Goal: Information Seeking & Learning: Learn about a topic

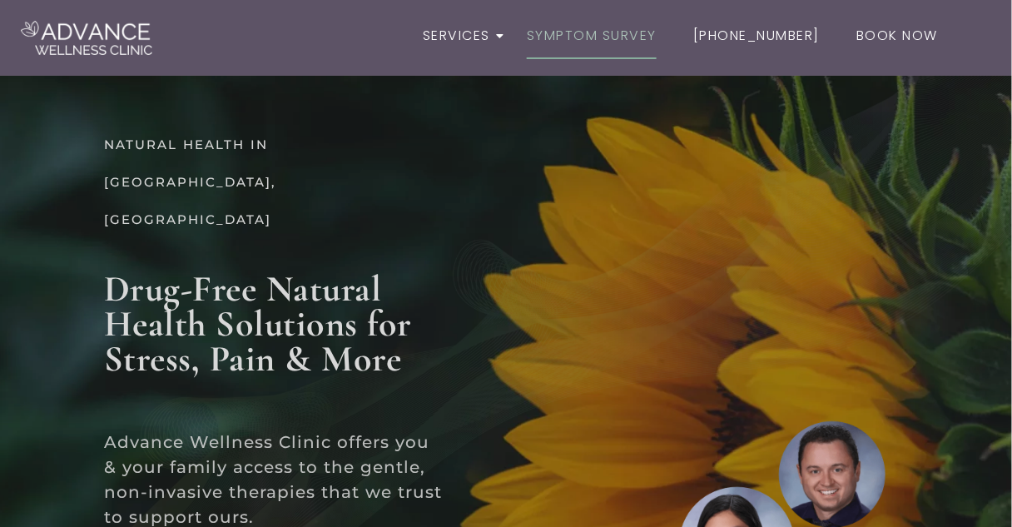
click at [606, 34] on link "Symptom Survey" at bounding box center [592, 36] width 148 height 48
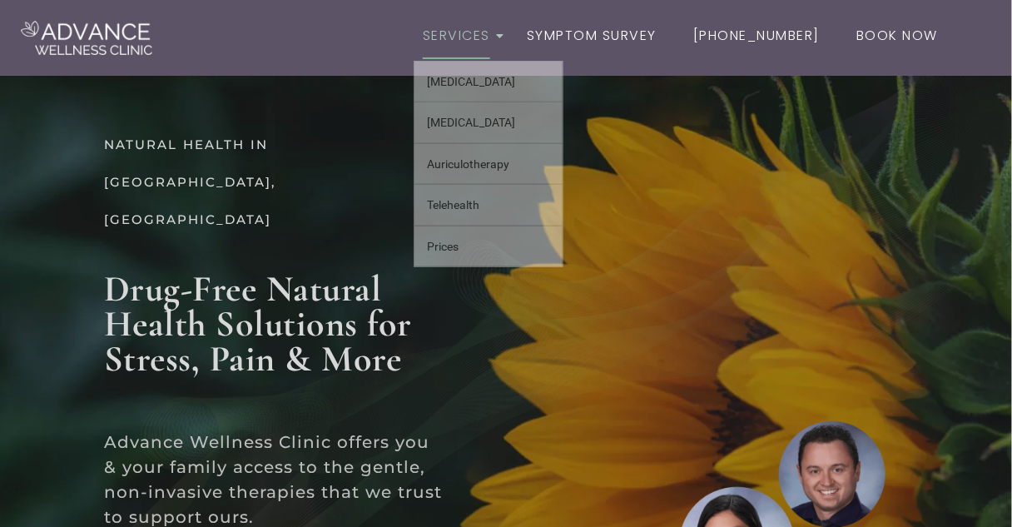
click at [483, 33] on link "Services" at bounding box center [457, 36] width 86 height 48
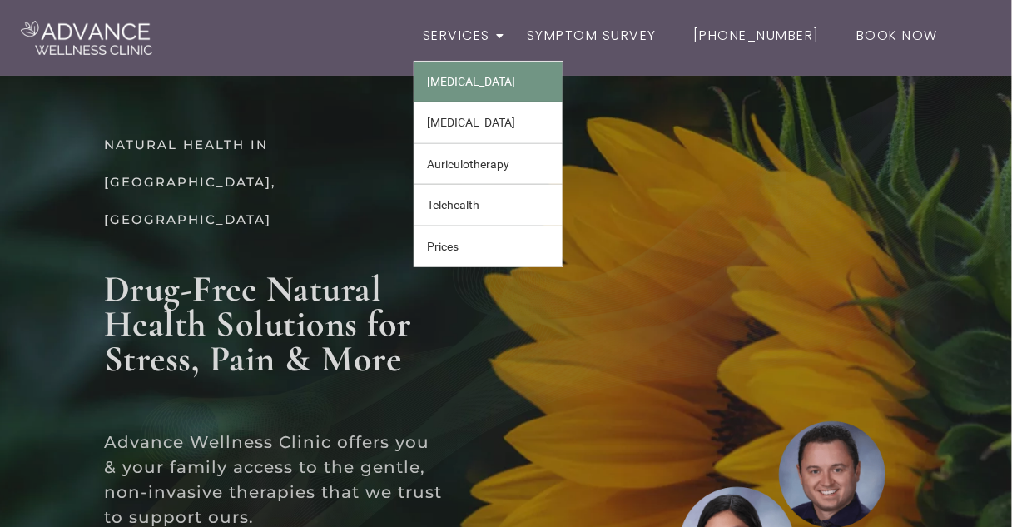
click at [474, 91] on link "[MEDICAL_DATA]" at bounding box center [489, 82] width 148 height 40
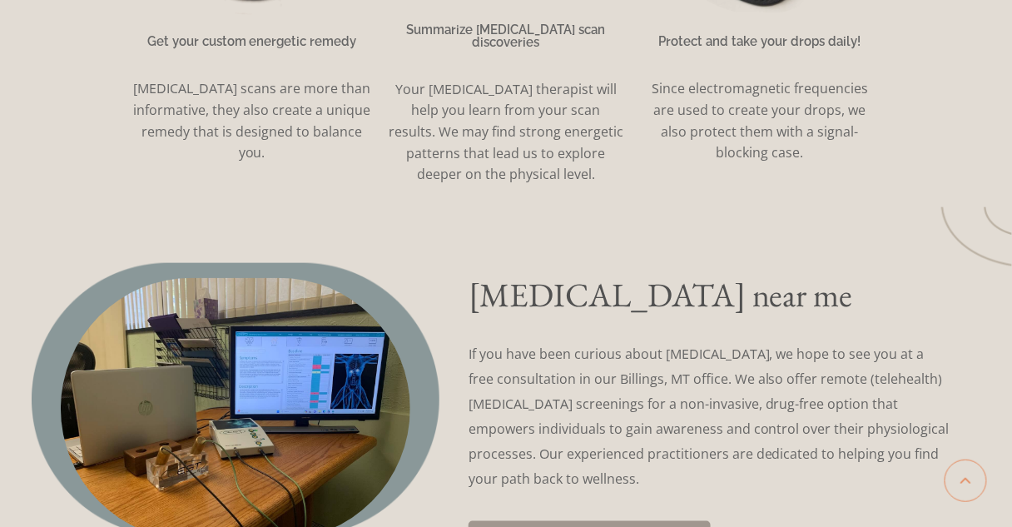
scroll to position [3529, 0]
